Goal: Check status

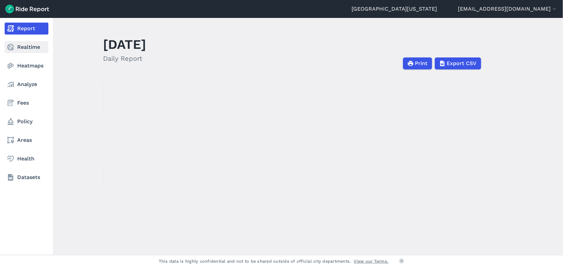
click at [11, 44] on use at bounding box center [10, 47] width 7 height 7
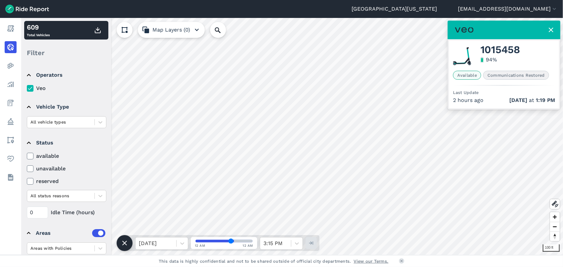
click at [552, 29] on icon at bounding box center [551, 30] width 8 height 8
